Goal: Check status: Check status

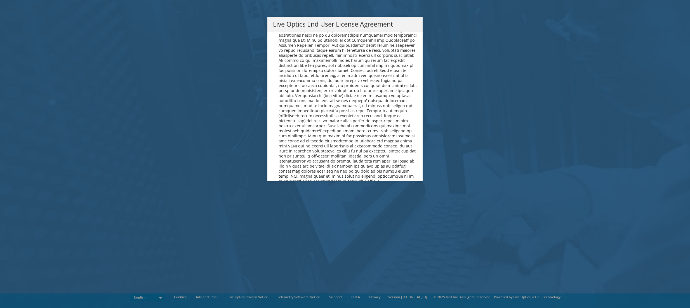
scroll to position [2116, 0]
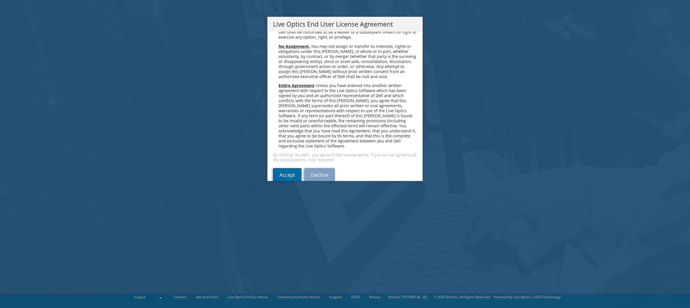
click at [288, 168] on link "Accept" at bounding box center [287, 174] width 29 height 13
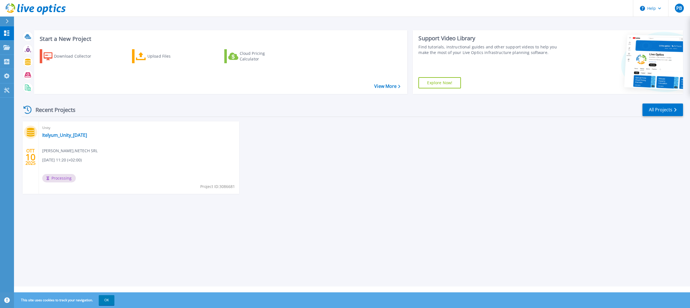
click at [310, 226] on div "Start a New Project Download Collector Upload Files Cloud Pricing Calculator Vi…" at bounding box center [352, 143] width 676 height 287
click at [53, 179] on span "Processing" at bounding box center [59, 178] width 34 height 8
click at [4, 60] on icon at bounding box center [6, 61] width 7 height 5
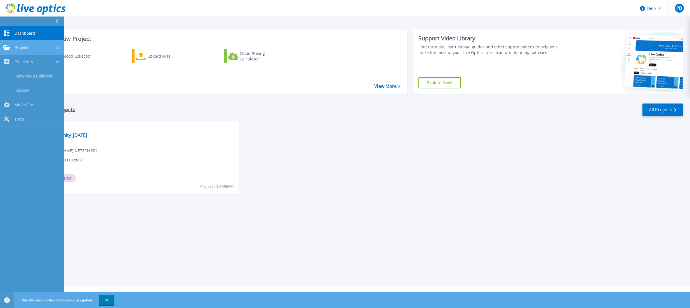
click at [22, 46] on span "Projects" at bounding box center [22, 47] width 15 height 5
click at [84, 139] on div "Unity Itelyum_Unity_[DATE] [PERSON_NAME] , NETECH SRL [DATE] 11:20 (+02:00) Pro…" at bounding box center [139, 157] width 200 height 72
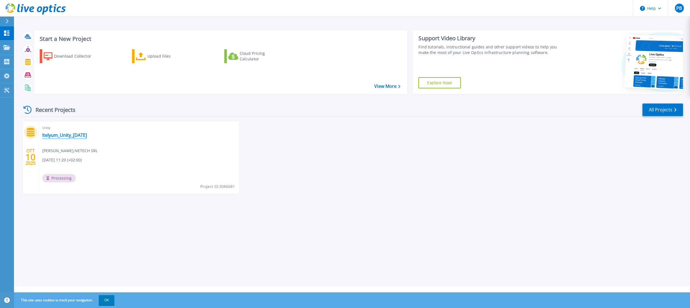
click at [83, 137] on link "Itelyum_Unity_[DATE]" at bounding box center [64, 135] width 45 height 6
click at [67, 137] on link "Itelyum_Unity_[DATE]" at bounding box center [64, 135] width 45 height 6
click at [65, 134] on link "Itelyum_Unity_[DATE]" at bounding box center [64, 135] width 45 height 6
